Goal: Task Accomplishment & Management: Use online tool/utility

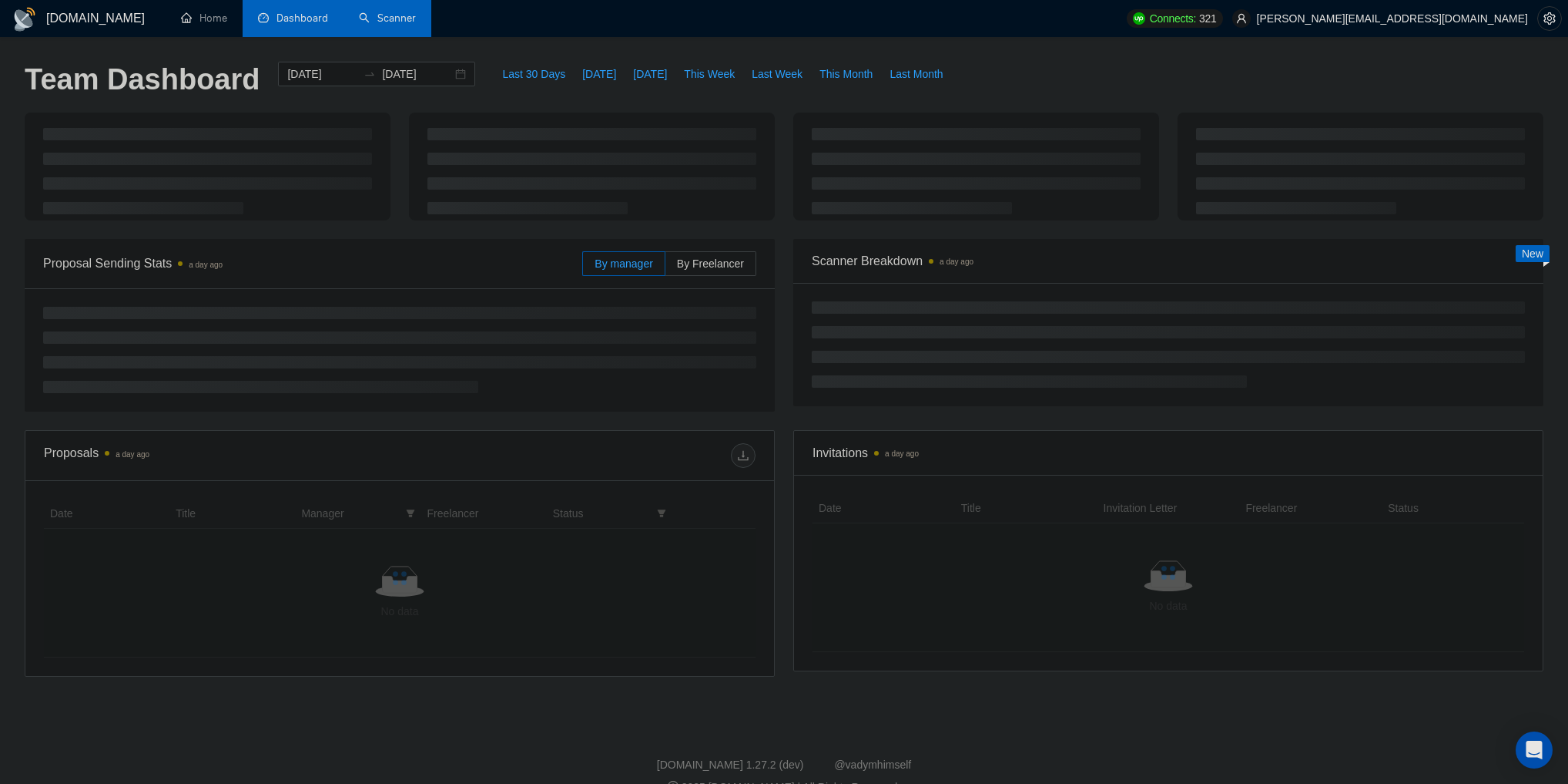
click at [368, 25] on link "Scanner" at bounding box center [387, 18] width 57 height 13
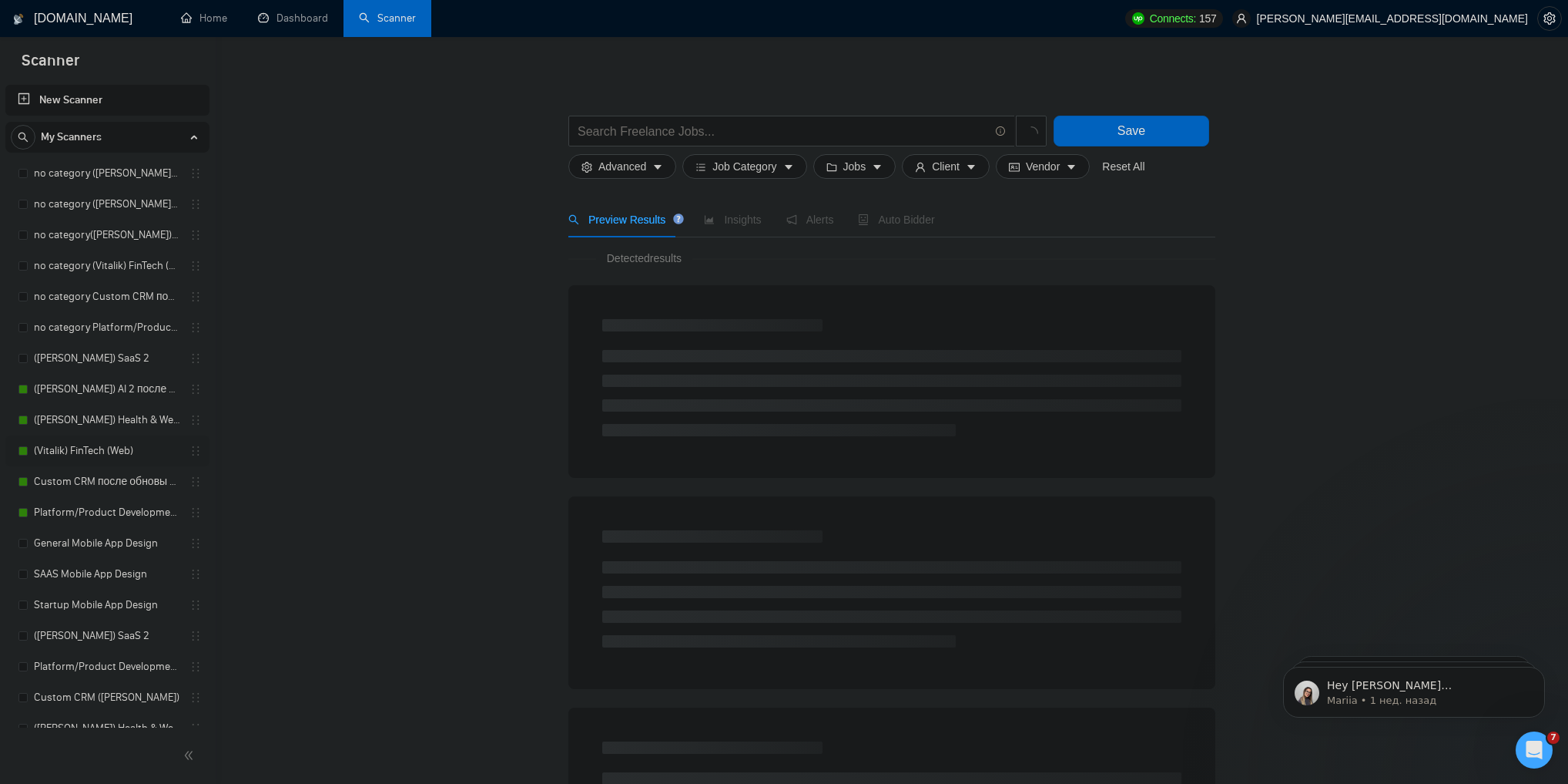
click at [101, 456] on link "(Vitalik) FinTech (Web)" at bounding box center [107, 450] width 146 height 31
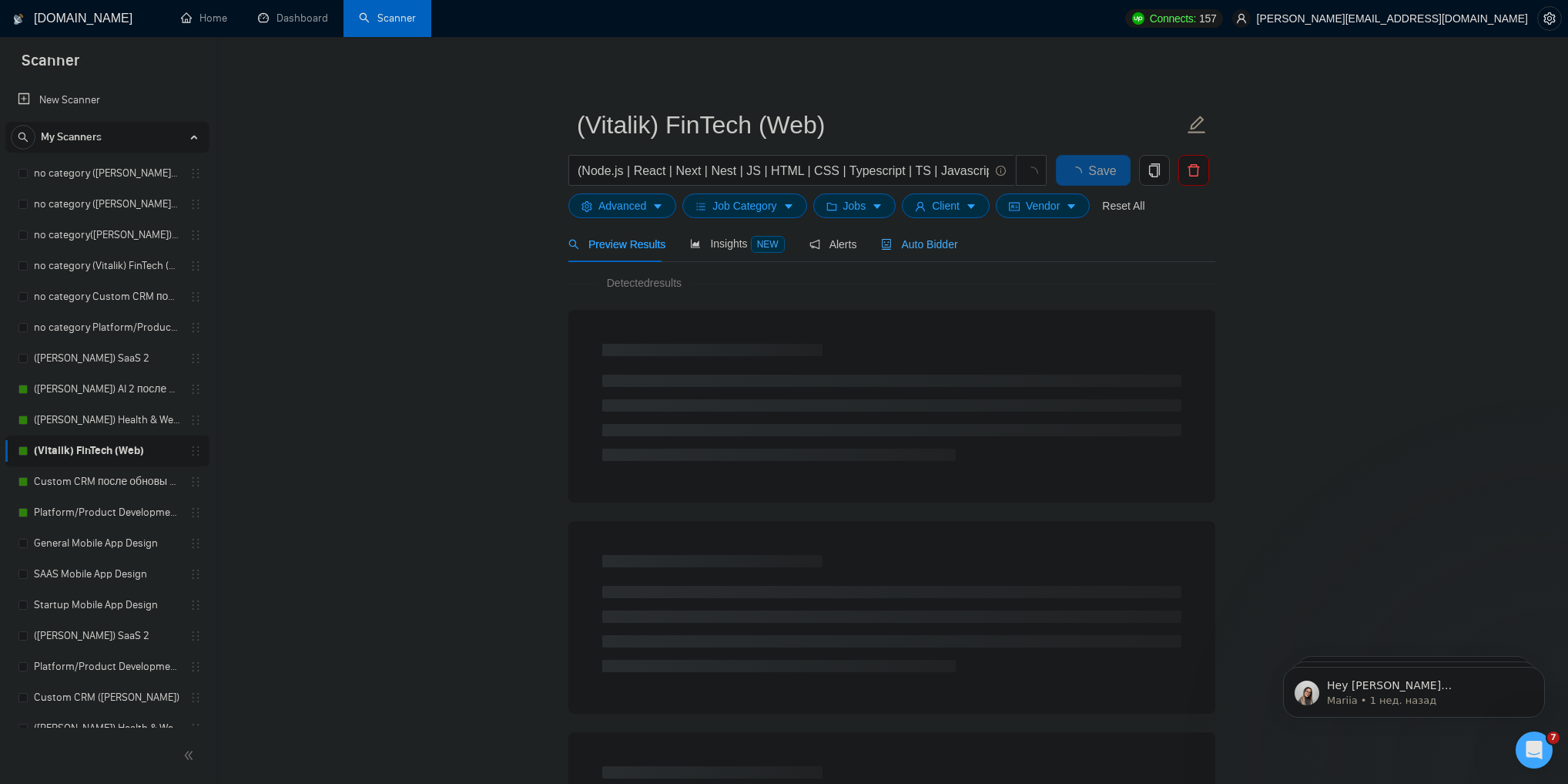
click at [903, 256] on div "Auto Bidder" at bounding box center [919, 243] width 76 height 36
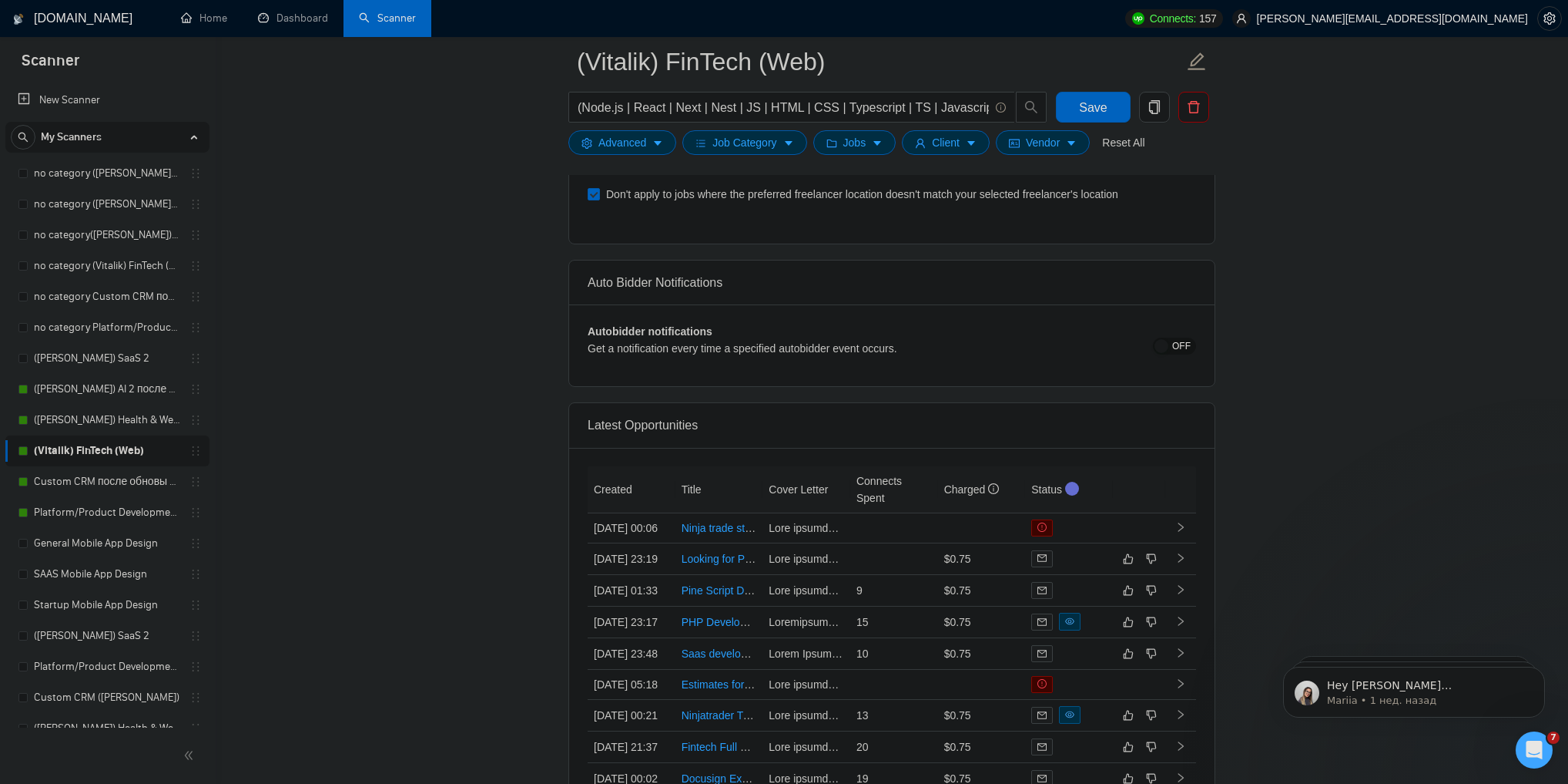
scroll to position [3822, 0]
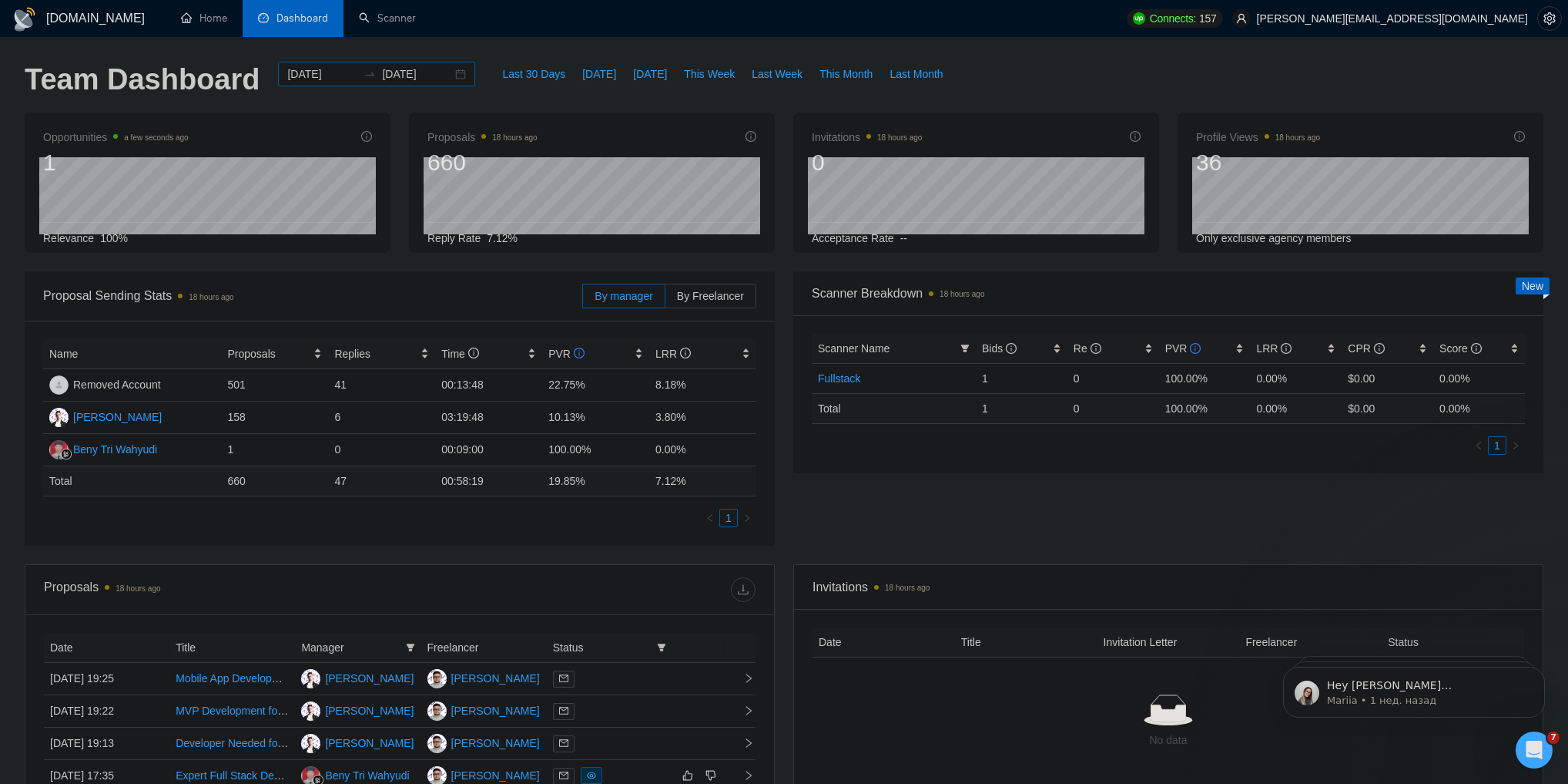
click at [449, 77] on div "2025-05-07 2025-06-06" at bounding box center [376, 74] width 197 height 25
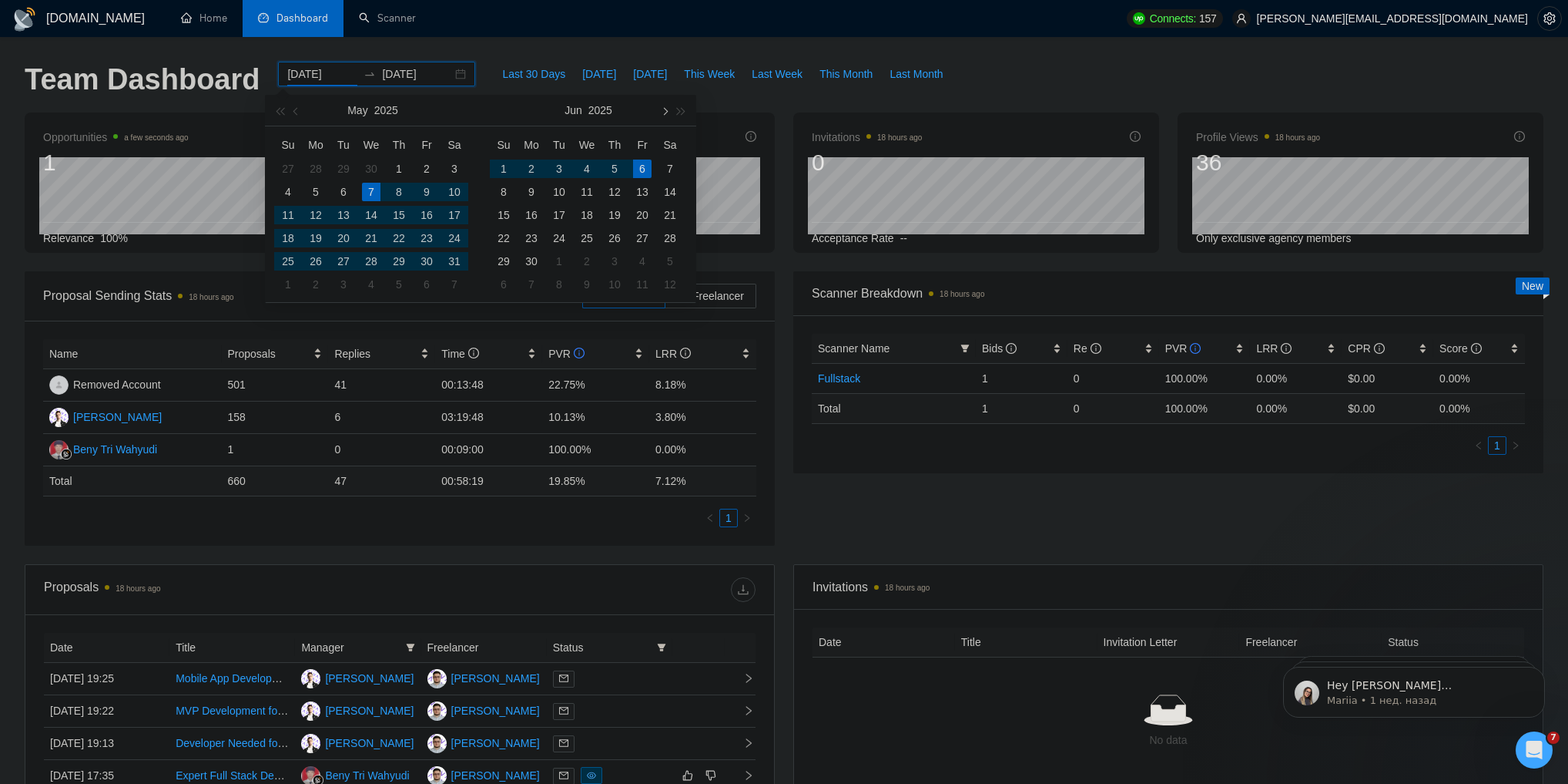
click at [670, 110] on button "button" at bounding box center [663, 110] width 17 height 31
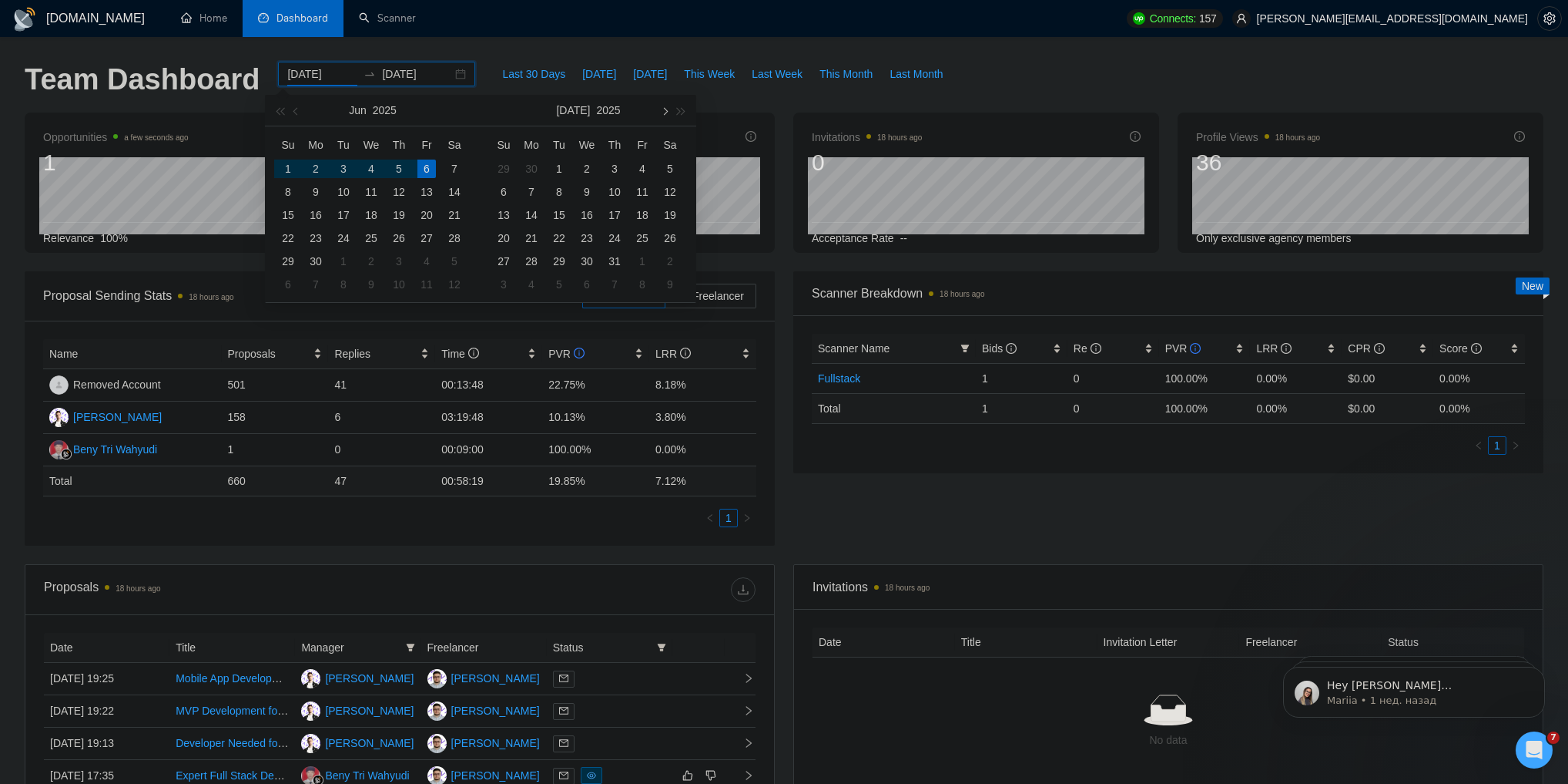
click at [670, 110] on button "button" at bounding box center [663, 110] width 17 height 31
type input "2025-09-01"
click at [318, 160] on div "1" at bounding box center [316, 168] width 18 height 18
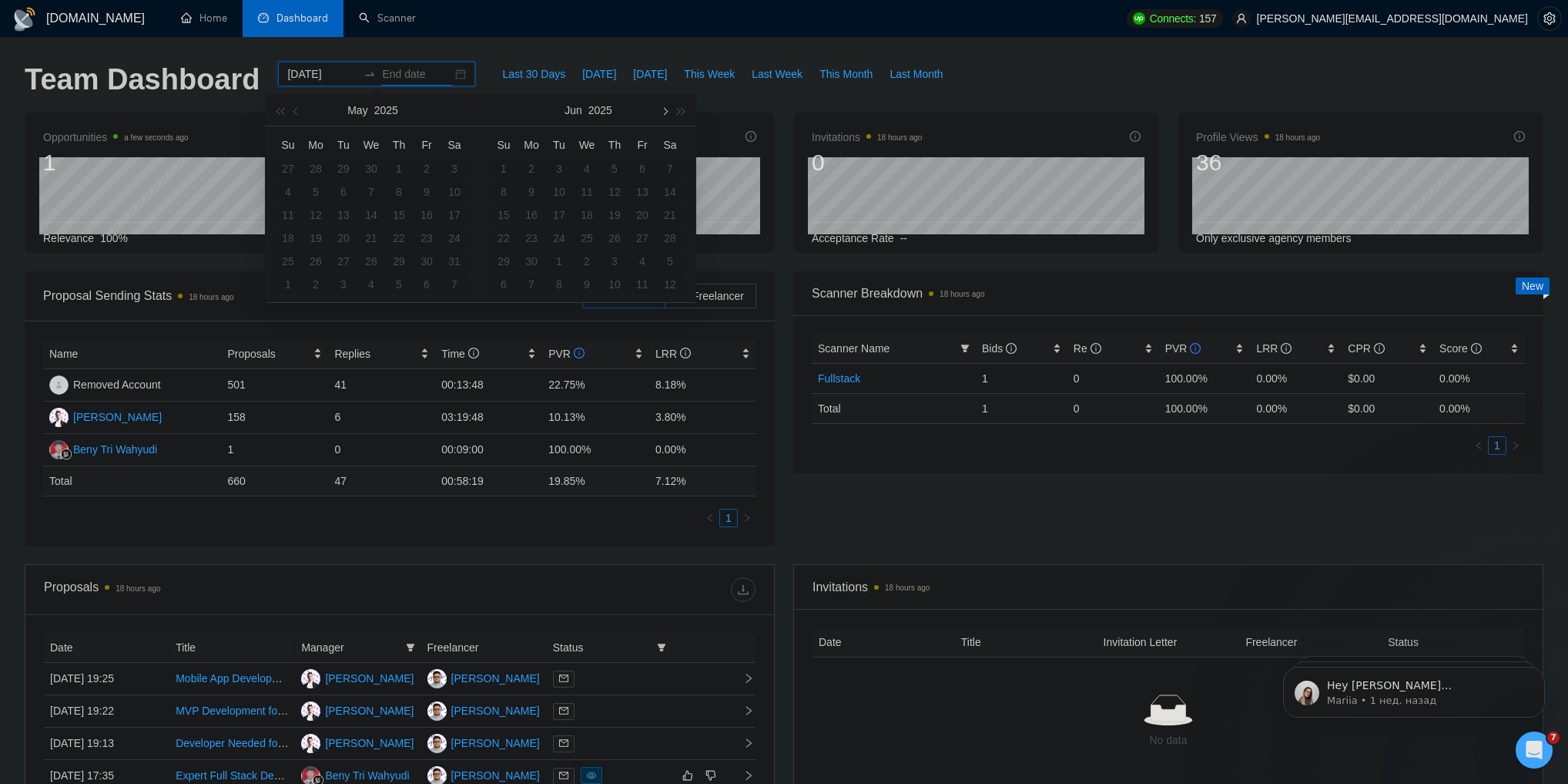
click at [663, 108] on span "button" at bounding box center [663, 110] width 8 height 8
type input "2025-09-30"
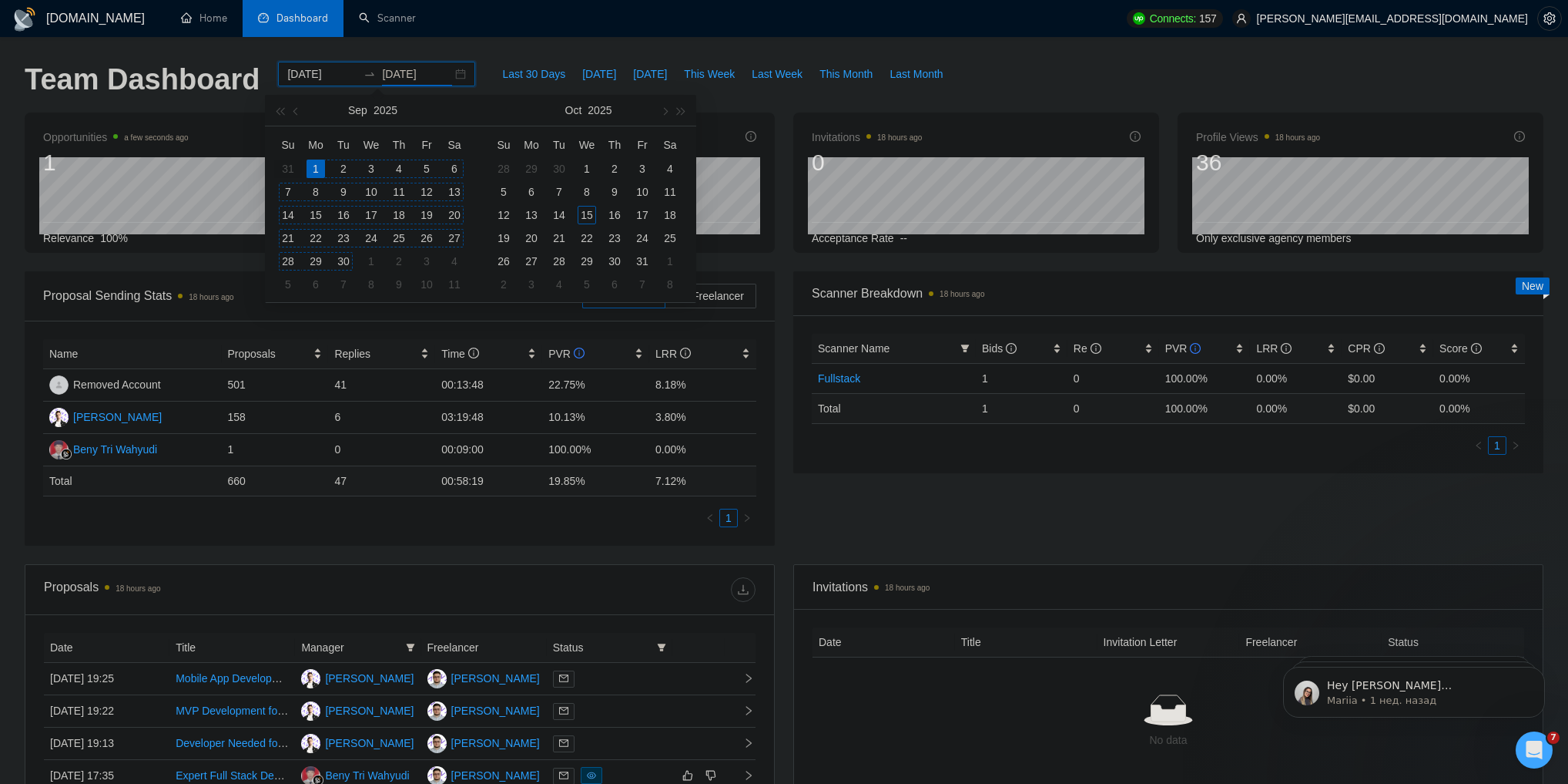
click at [339, 262] on div "30" at bounding box center [343, 260] width 18 height 18
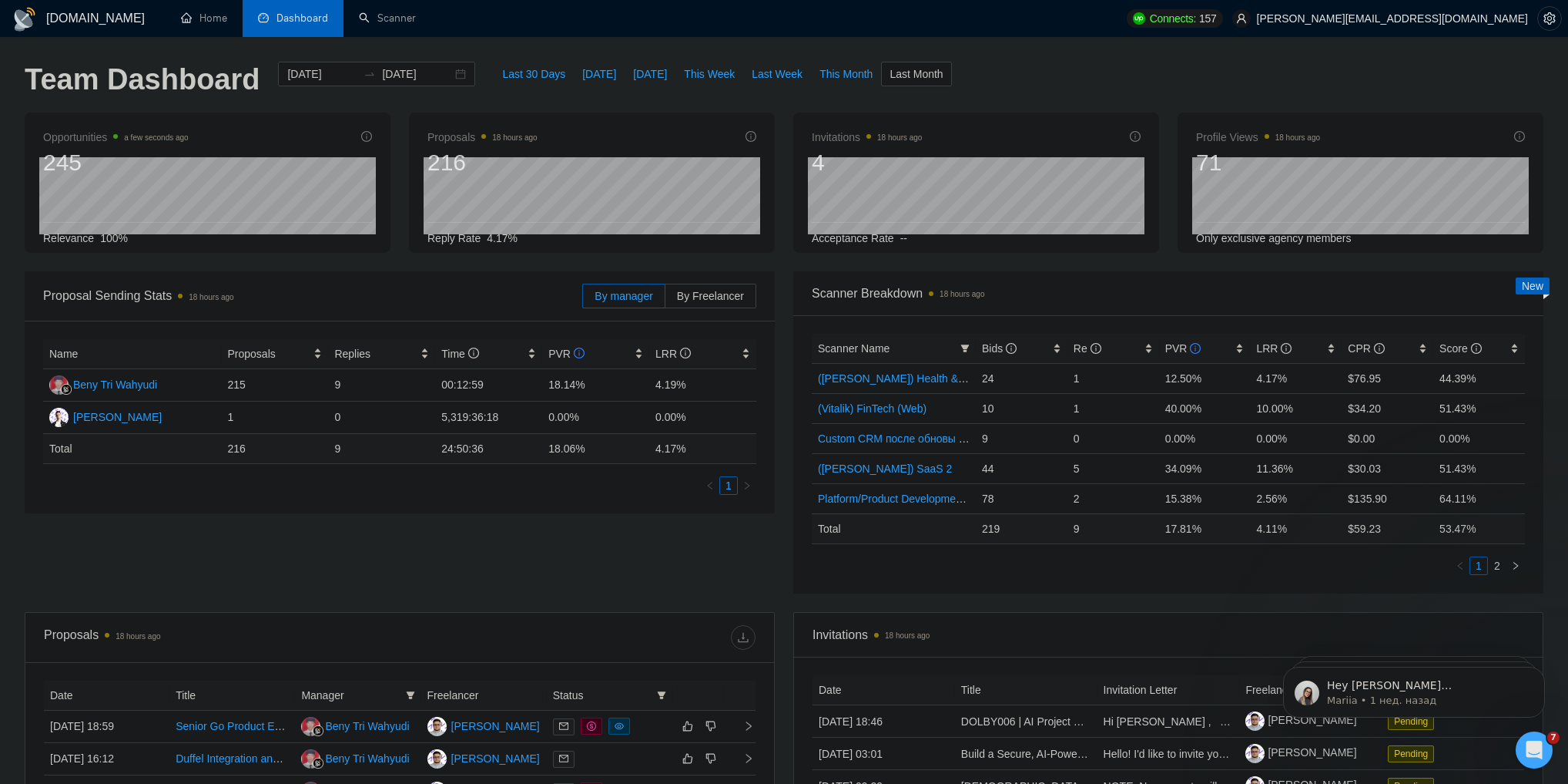
click at [610, 543] on div "Proposal Sending Stats 18 hours ago By manager By Freelancer Name Proposals Rep…" at bounding box center [784, 441] width 1537 height 340
click at [1072, 526] on td "9" at bounding box center [1113, 528] width 92 height 30
copy td "9"
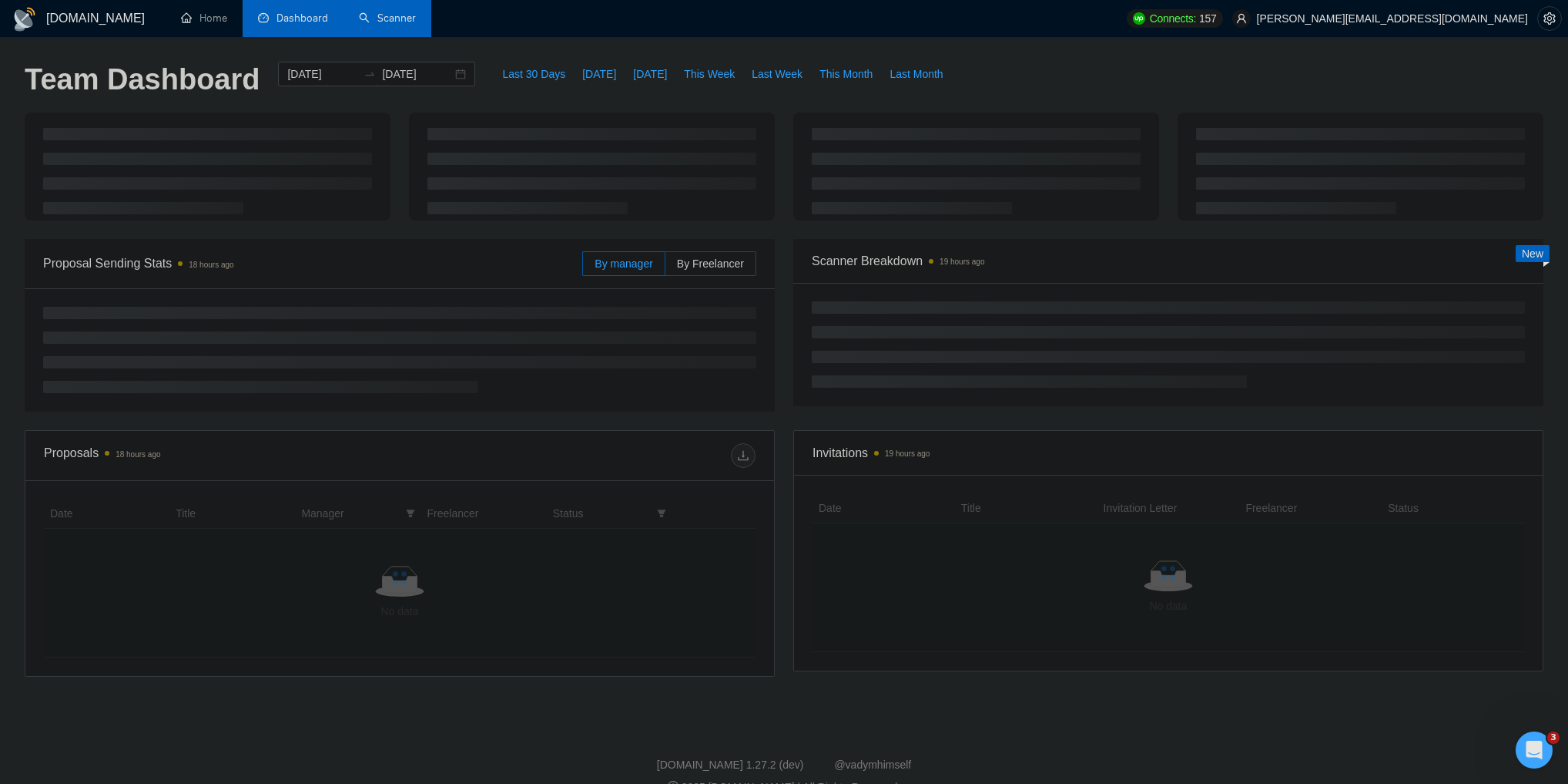
click at [382, 25] on link "Scanner" at bounding box center [387, 18] width 57 height 13
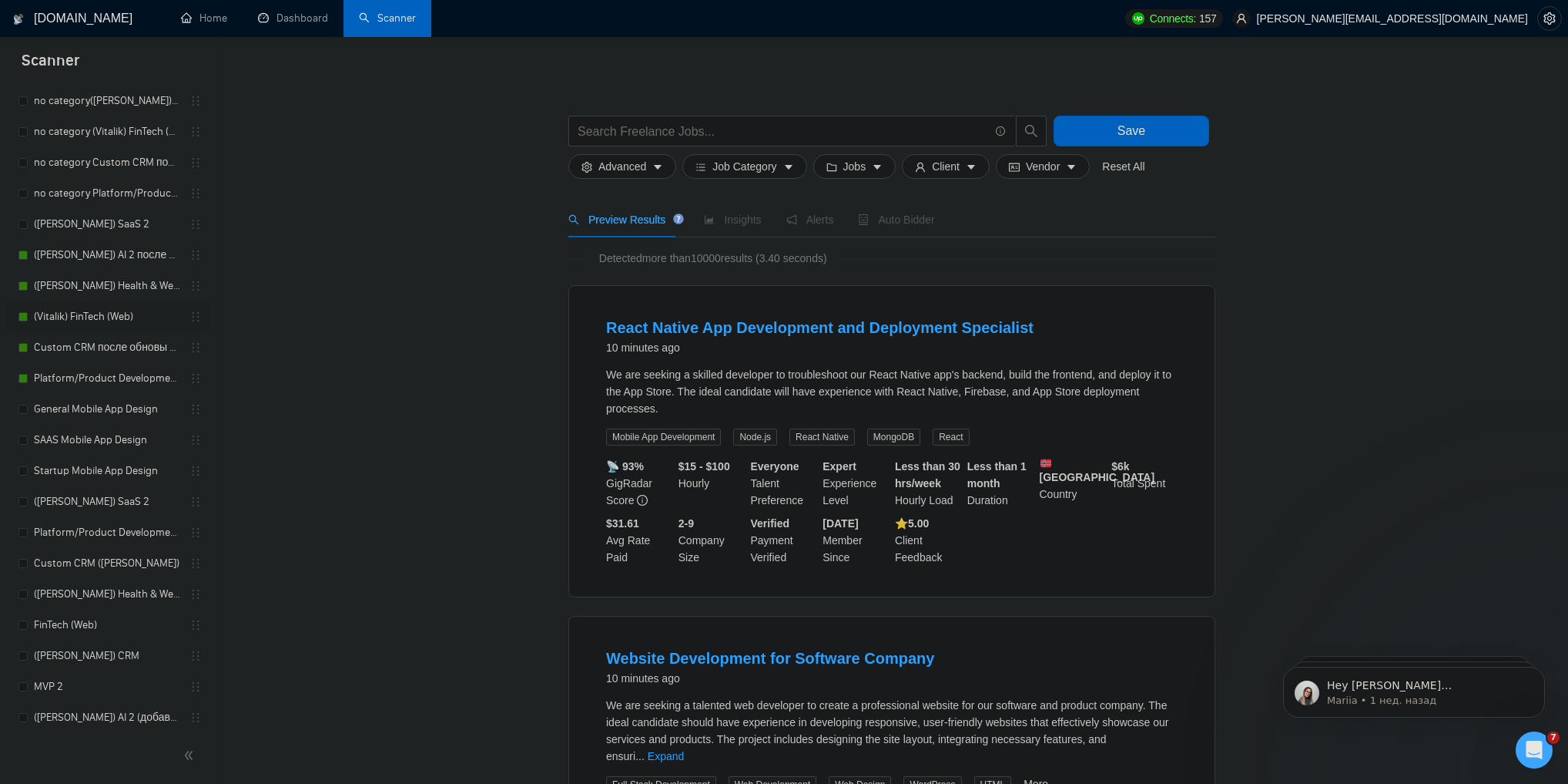
scroll to position [185, 0]
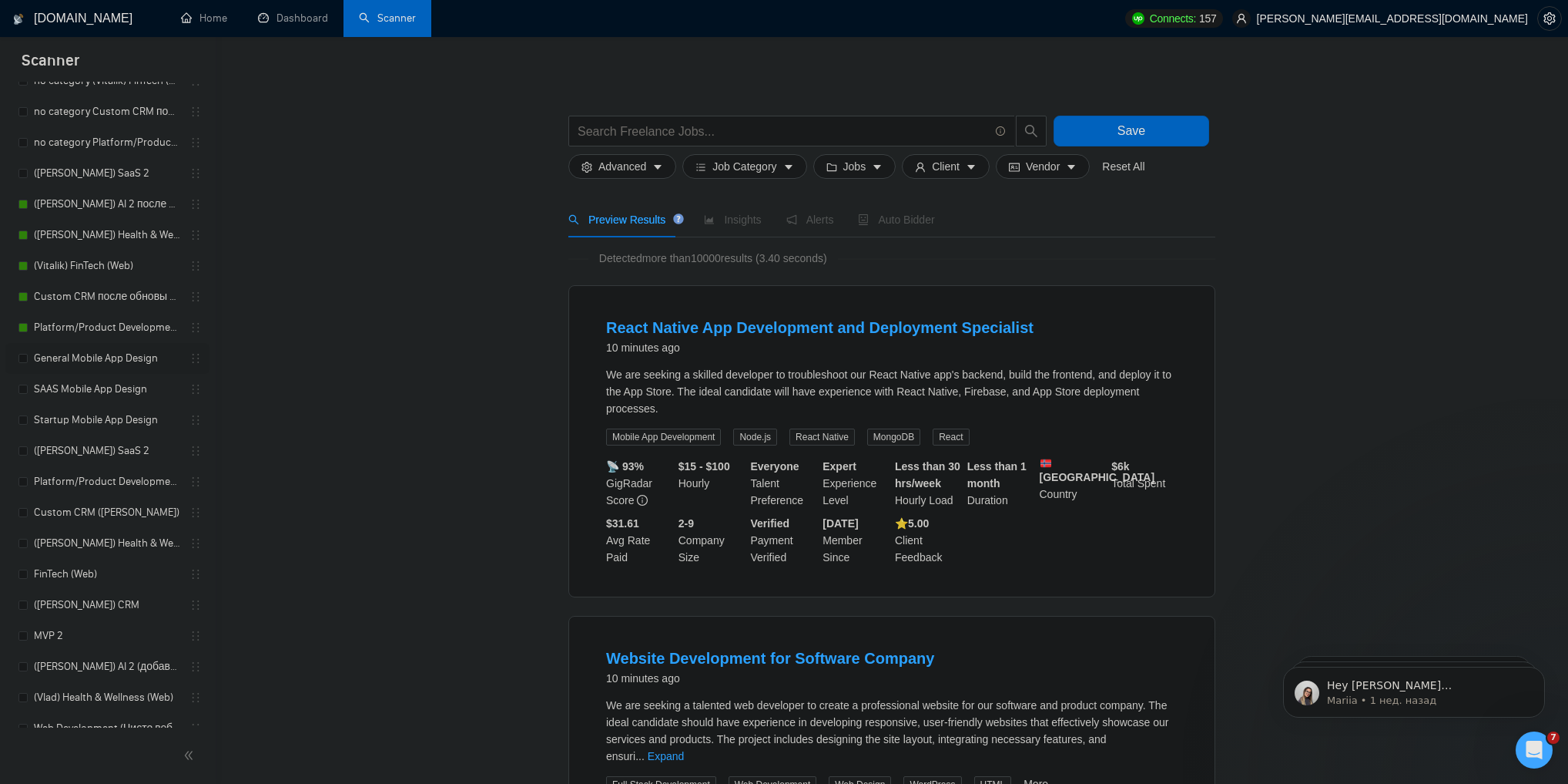
click at [103, 367] on link "General Mobile App Design" at bounding box center [107, 358] width 146 height 31
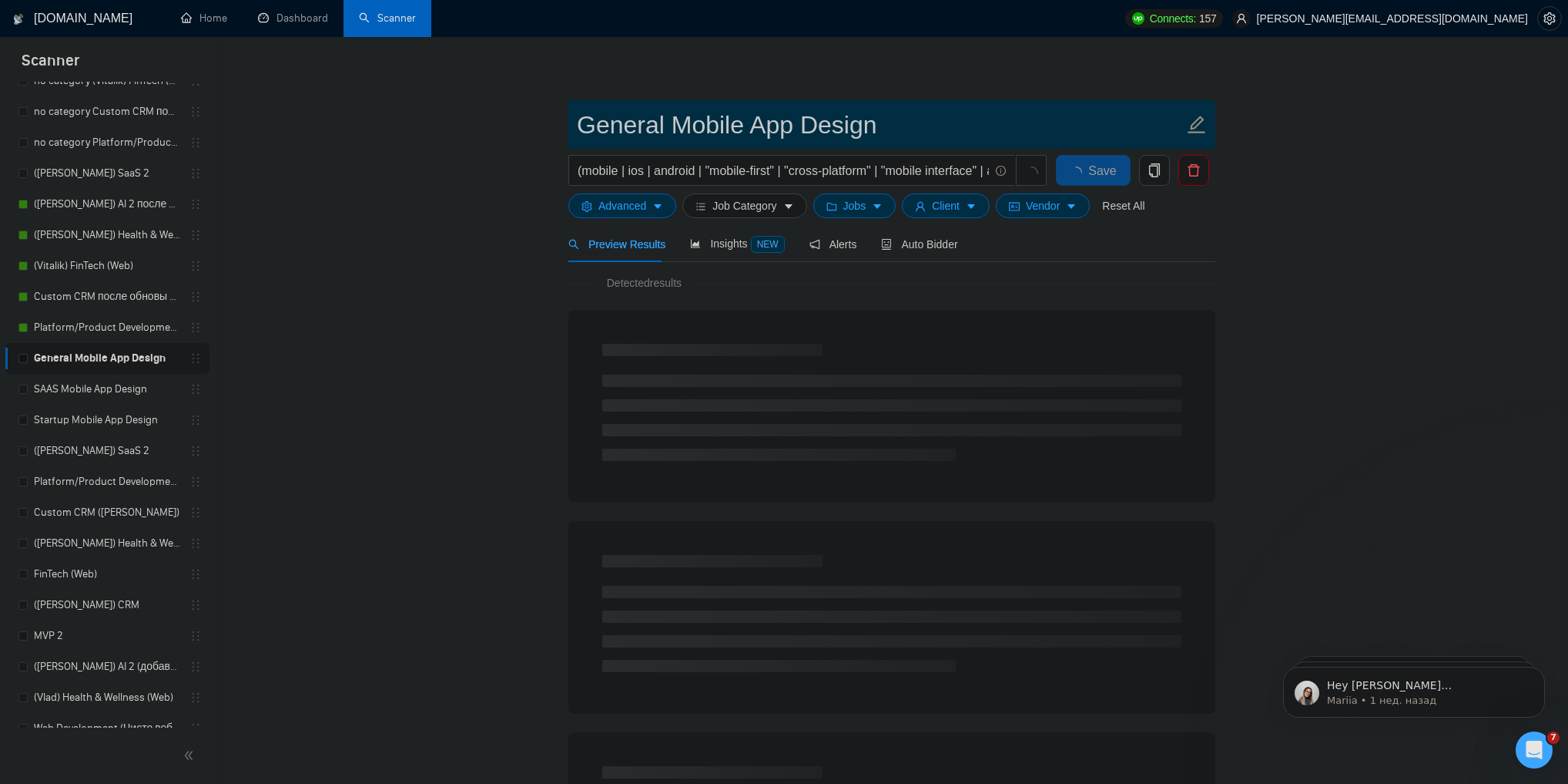
click at [626, 132] on input "General Mobile App Design" at bounding box center [880, 125] width 607 height 39
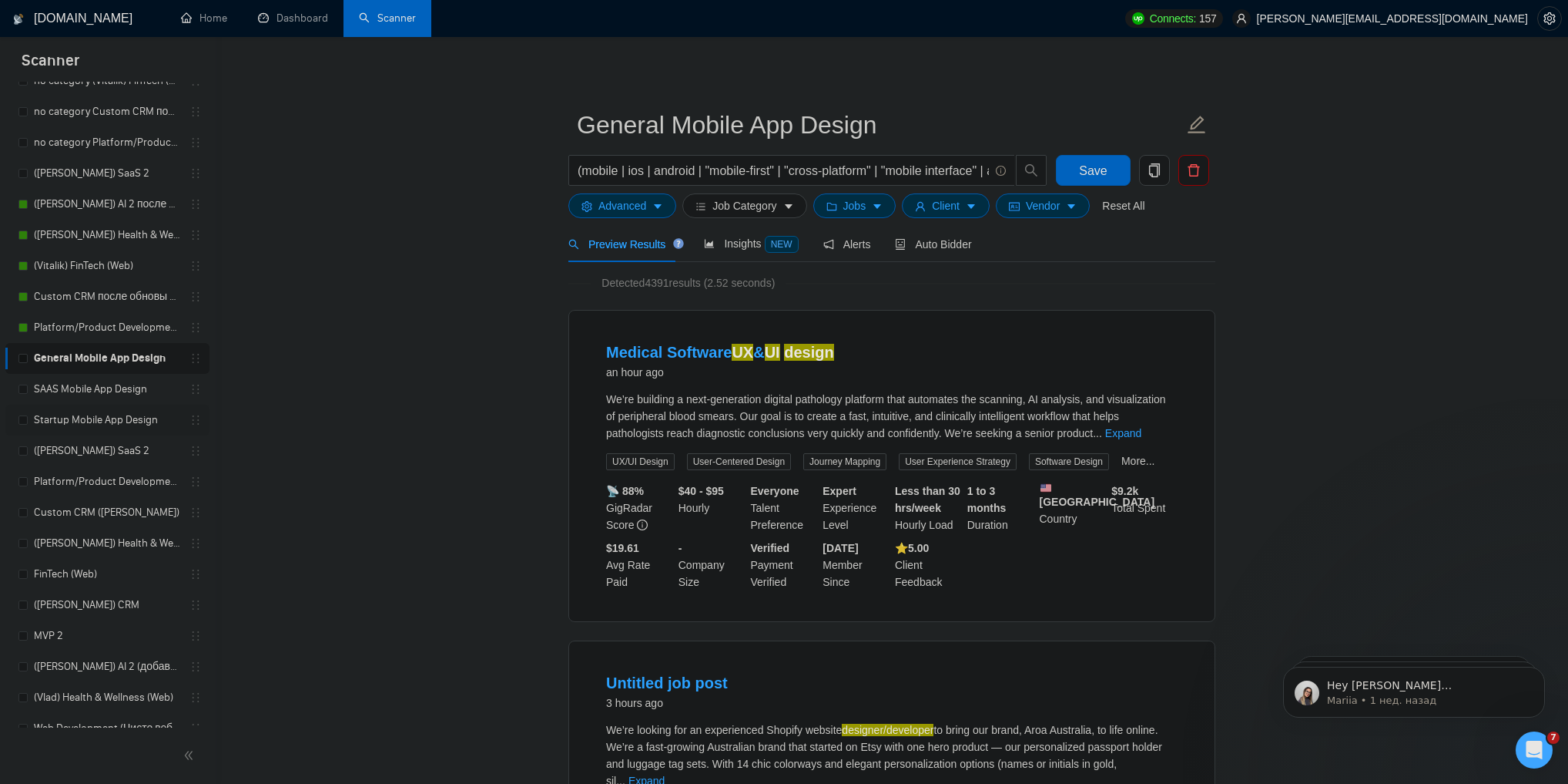
click at [107, 417] on link "Startup Mobile App Design" at bounding box center [107, 419] width 146 height 31
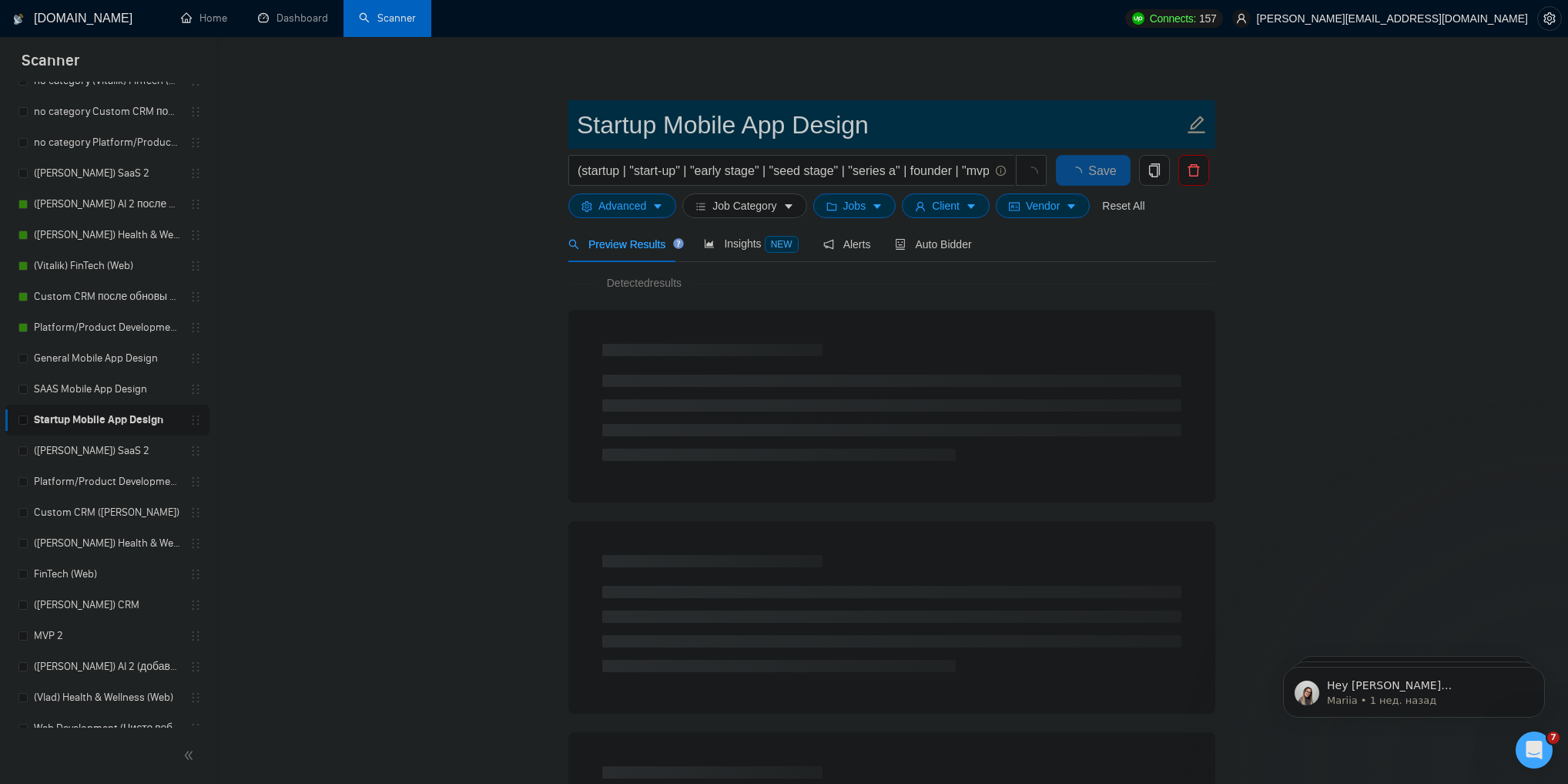
click at [690, 125] on input "Startup Mobile App Design" at bounding box center [880, 125] width 607 height 39
